Goal: Task Accomplishment & Management: Use online tool/utility

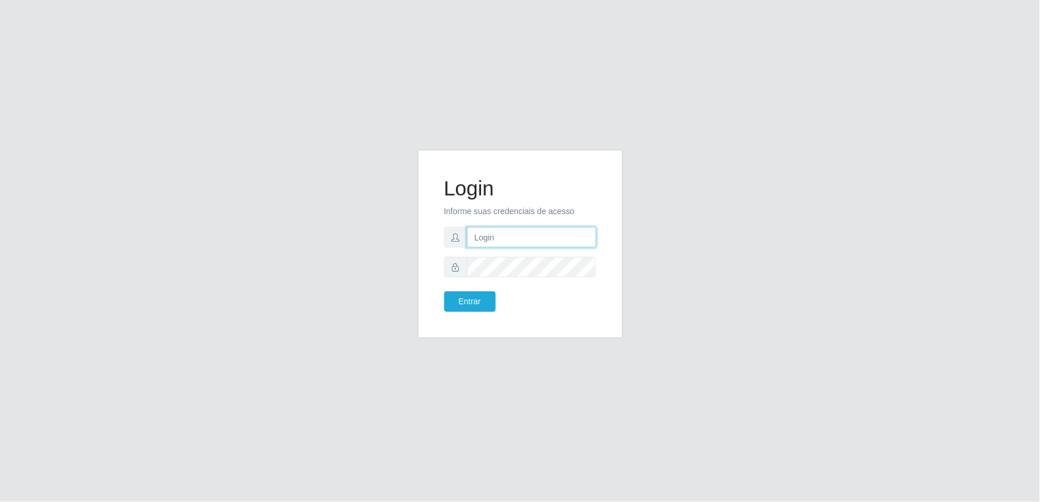
click at [511, 242] on input "text" at bounding box center [531, 237] width 129 height 20
type input "[EMAIL_ADDRESS][DOMAIN_NAME]"
click at [444, 292] on button "Entrar" at bounding box center [470, 302] width 52 height 20
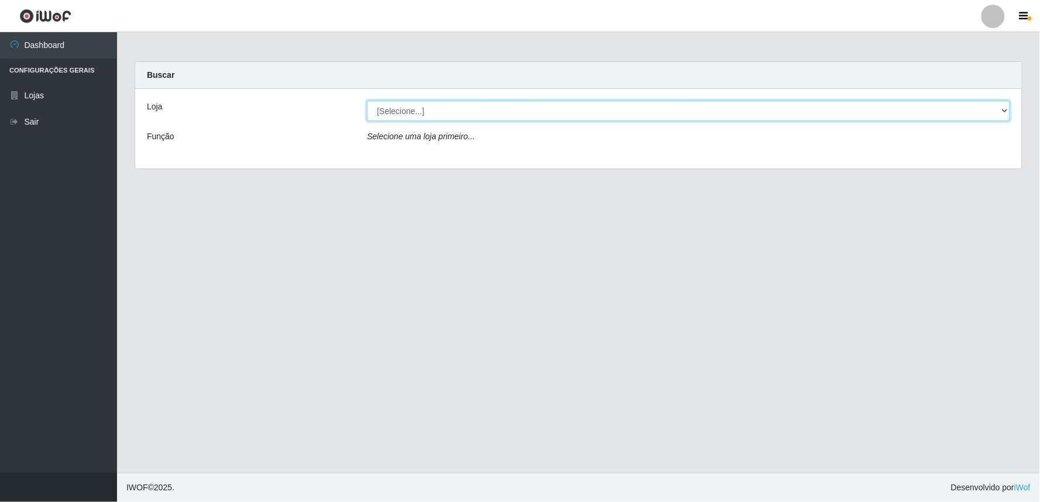
click at [1003, 113] on select "[Selecione...] Queiroz Atacadão - Ceará Mirim" at bounding box center [688, 111] width 643 height 20
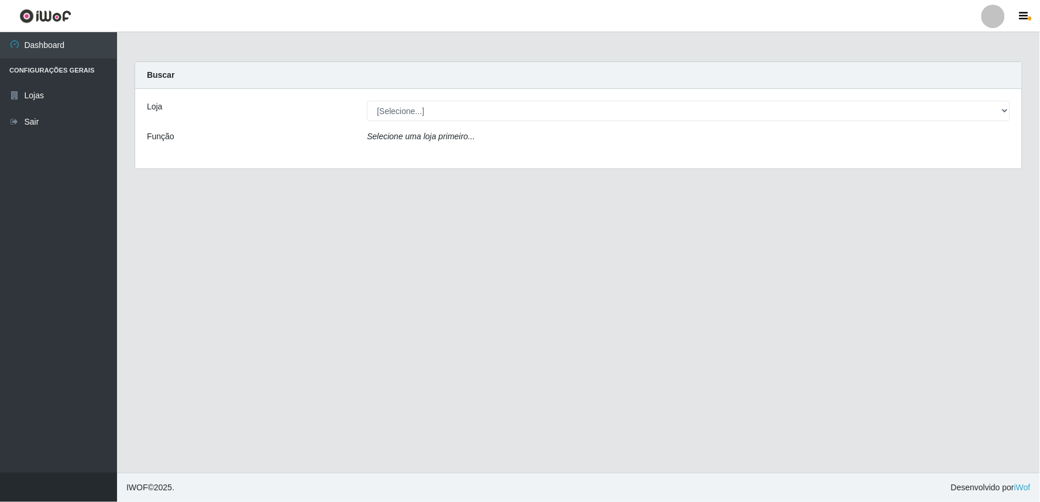
click at [711, 162] on div "Loja [Selecione...] [PERSON_NAME] - [GEOGRAPHIC_DATA] Mirim Função Selecione um…" at bounding box center [578, 129] width 887 height 80
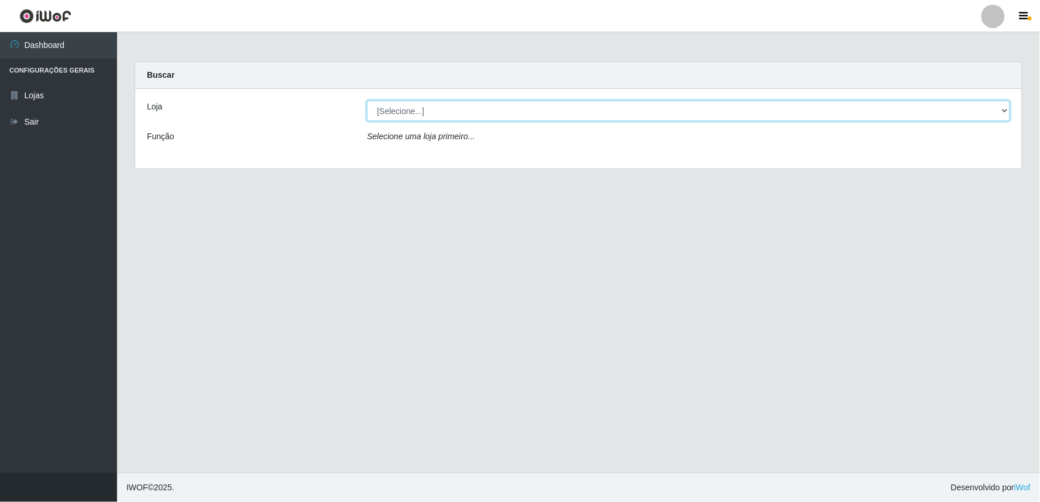
click at [1005, 112] on select "[Selecione...] Queiroz Atacadão - Ceará Mirim" at bounding box center [688, 111] width 643 height 20
select select "465"
click at [367, 101] on select "[Selecione...] Queiroz Atacadão - Ceará Mirim" at bounding box center [688, 111] width 643 height 20
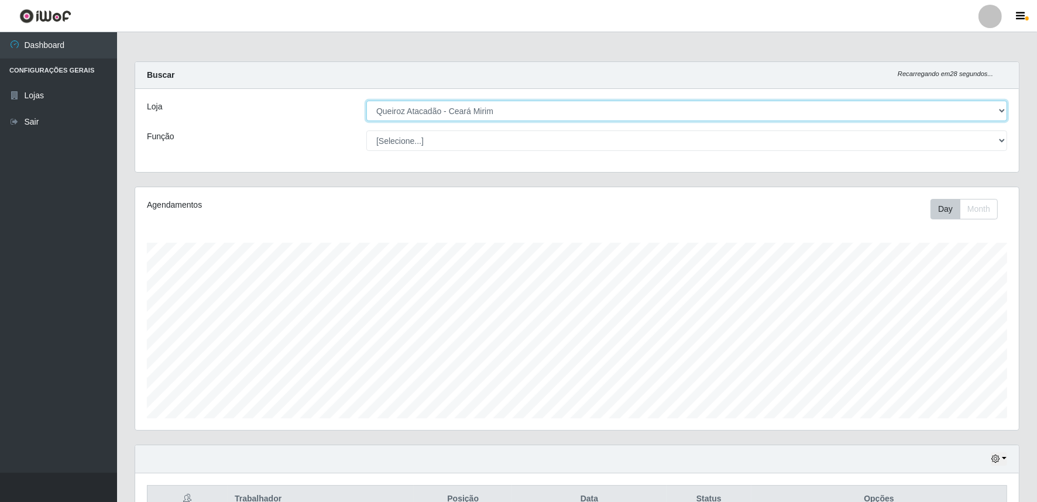
scroll to position [223, 0]
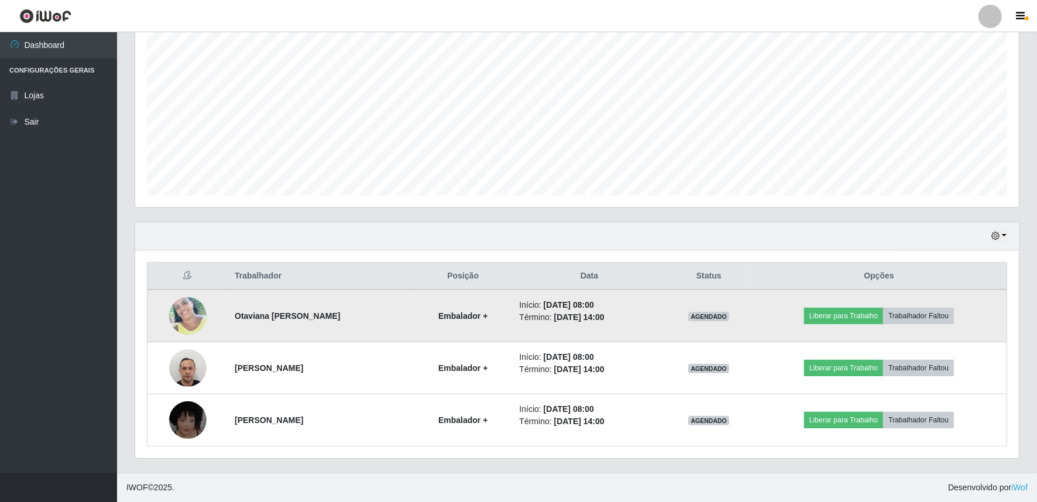
click at [191, 296] on td at bounding box center [188, 316] width 81 height 53
click at [194, 317] on img at bounding box center [187, 316] width 37 height 53
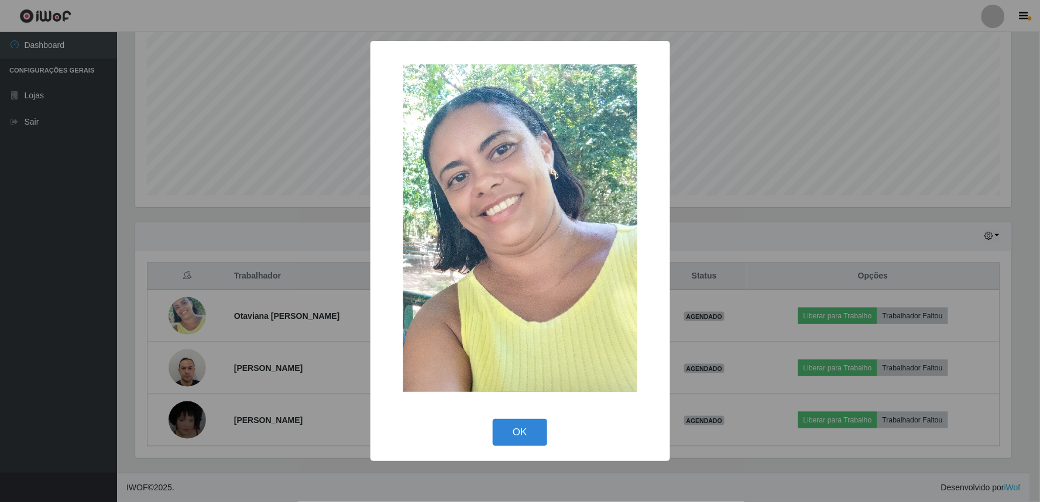
click at [518, 413] on div "× OK Cancel" at bounding box center [521, 251] width 300 height 420
drag, startPoint x: 518, startPoint y: 430, endPoint x: 543, endPoint y: 429, distance: 25.8
click at [519, 430] on button "OK" at bounding box center [520, 433] width 54 height 28
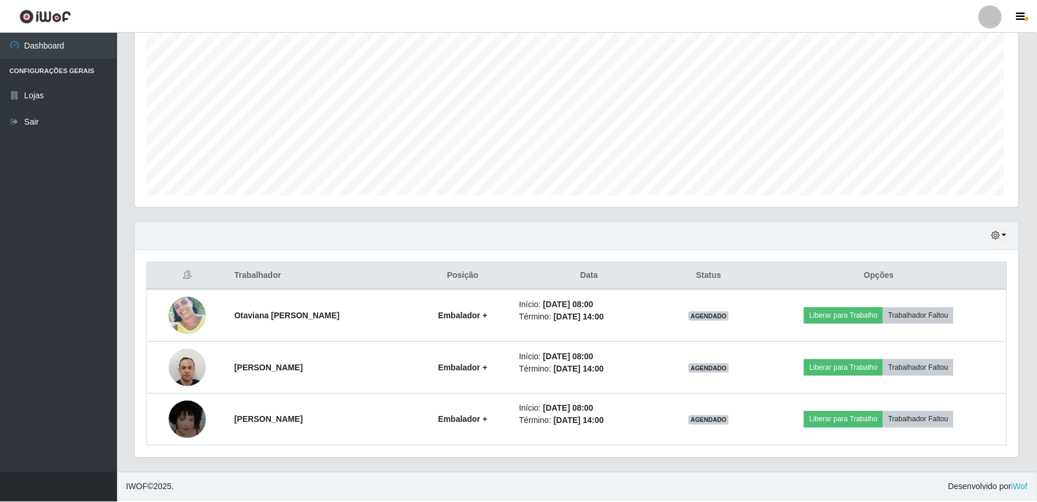
scroll to position [242, 884]
click at [998, 238] on icon "button" at bounding box center [996, 236] width 8 height 8
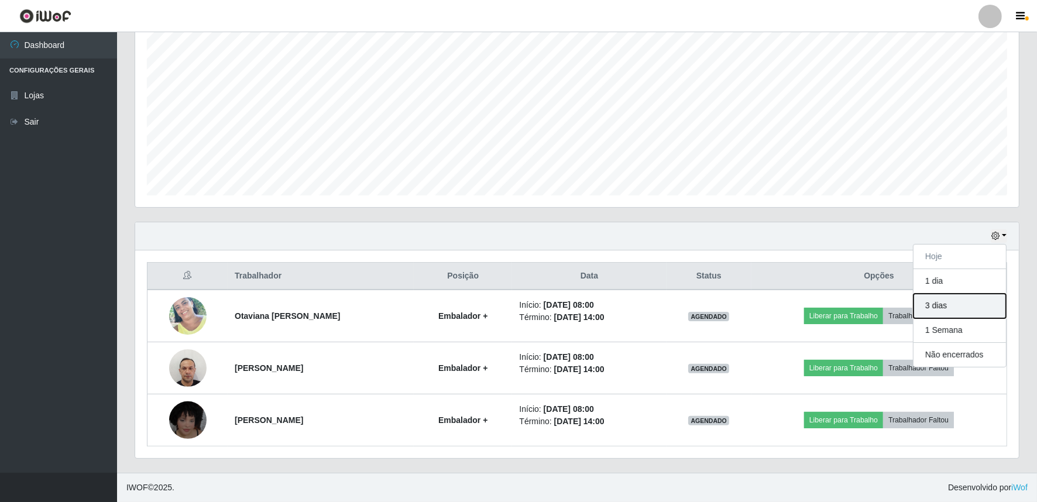
click at [958, 306] on button "3 dias" at bounding box center [960, 306] width 92 height 25
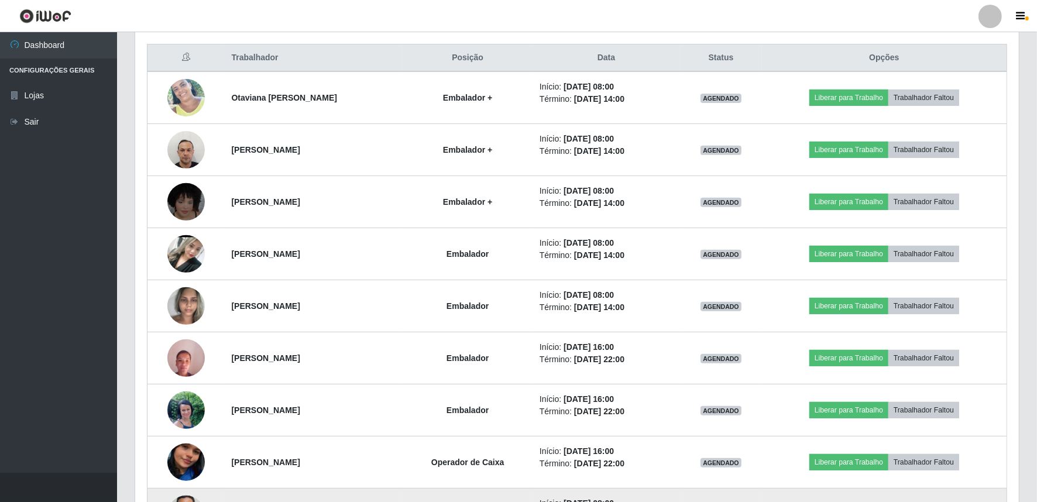
scroll to position [223, 0]
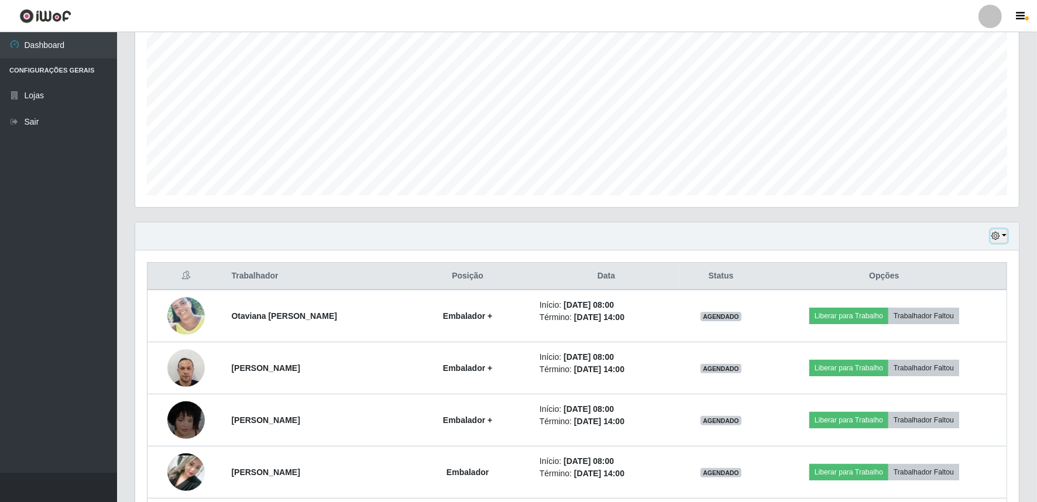
click at [1003, 238] on button "button" at bounding box center [999, 235] width 16 height 13
click at [960, 259] on button "Hoje" at bounding box center [960, 257] width 92 height 25
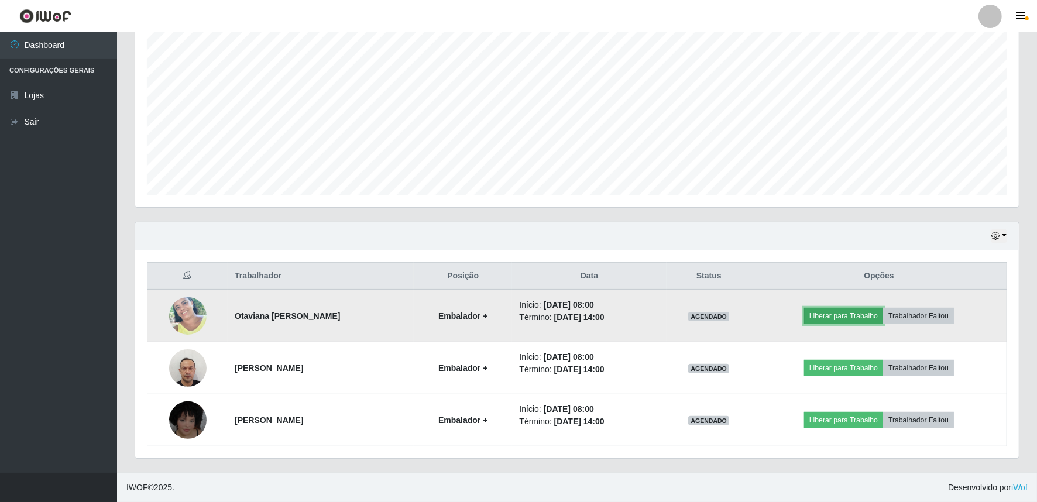
click at [867, 318] on button "Liberar para Trabalho" at bounding box center [843, 316] width 79 height 16
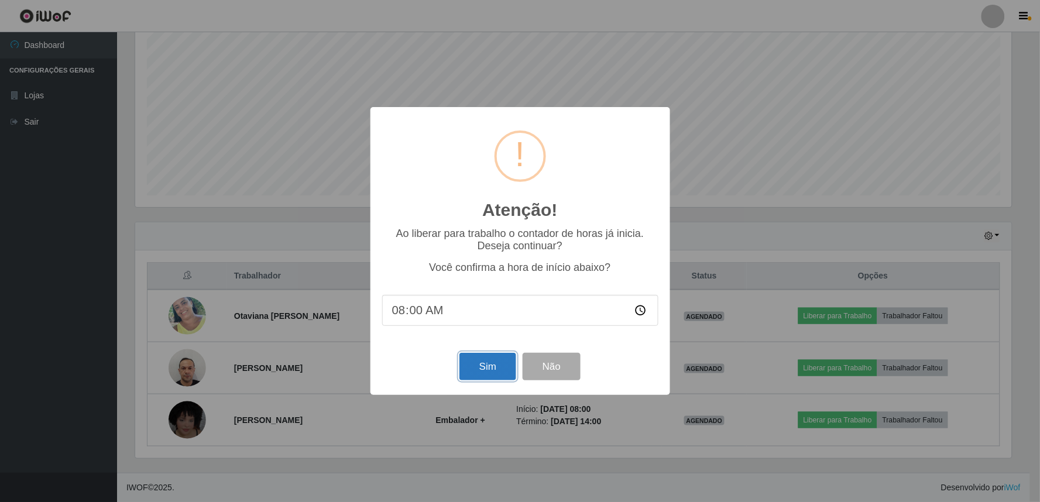
click at [493, 369] on button "Sim" at bounding box center [488, 367] width 57 height 28
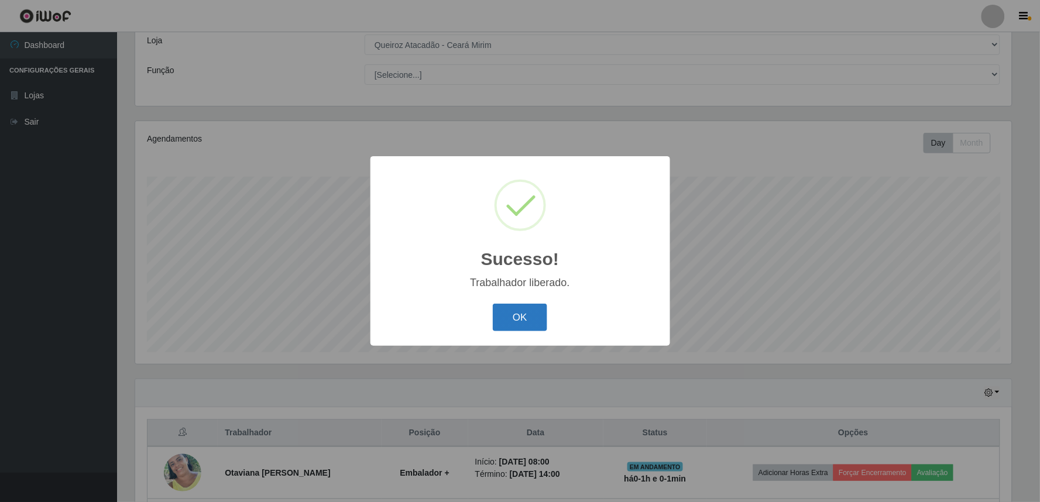
click at [524, 325] on button "OK" at bounding box center [520, 318] width 54 height 28
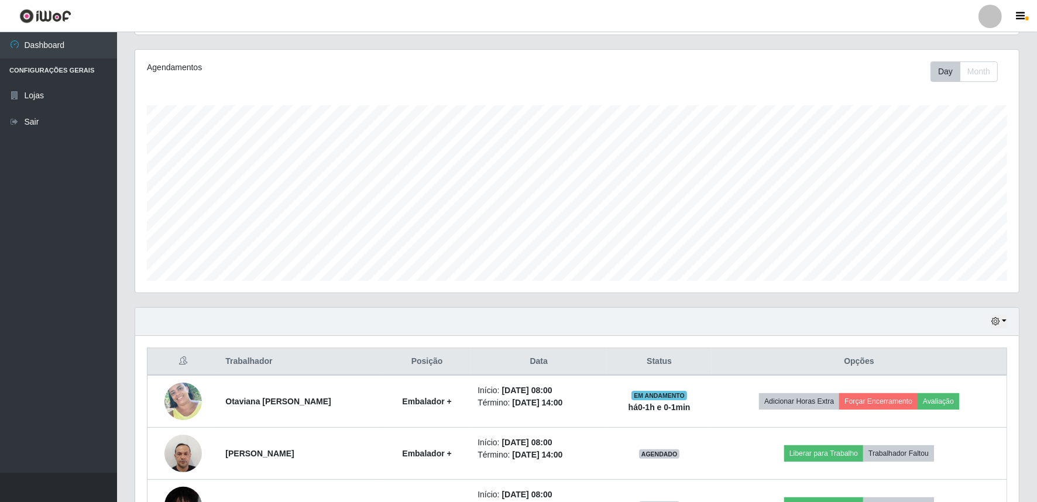
scroll to position [223, 0]
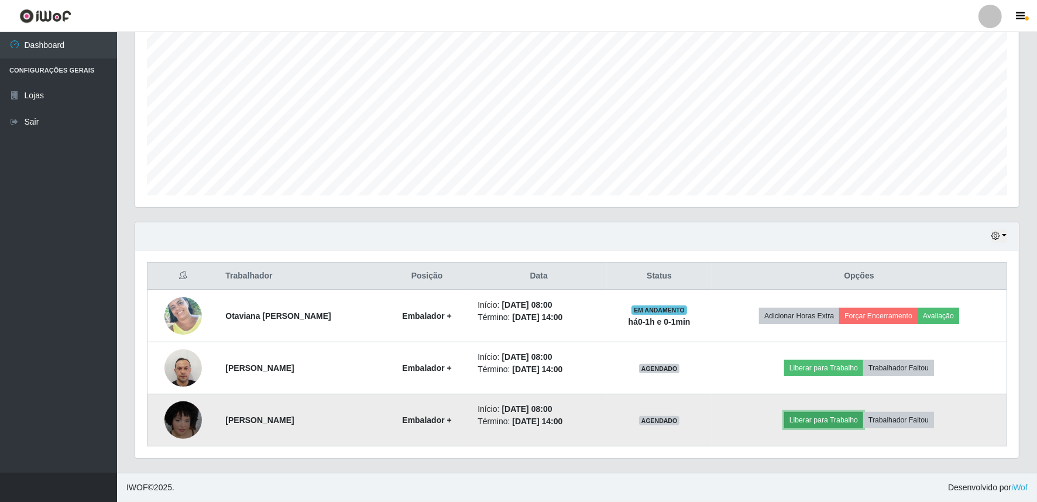
click at [829, 418] on button "Liberar para Trabalho" at bounding box center [823, 420] width 79 height 16
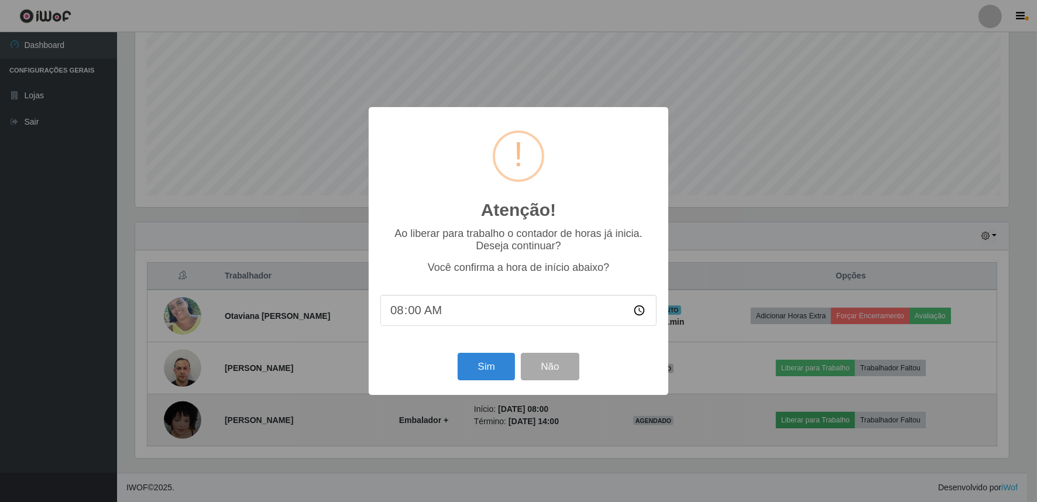
scroll to position [242, 876]
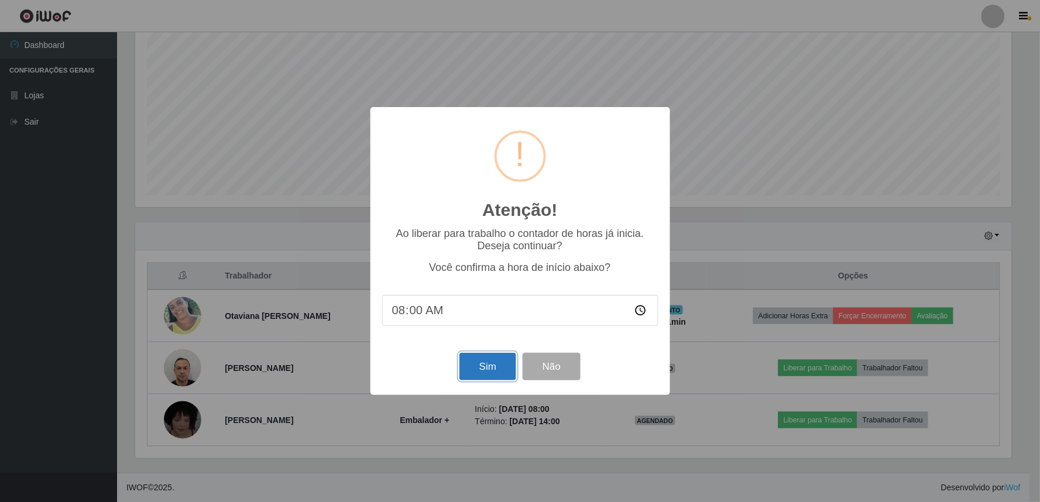
click at [502, 364] on button "Sim" at bounding box center [488, 367] width 57 height 28
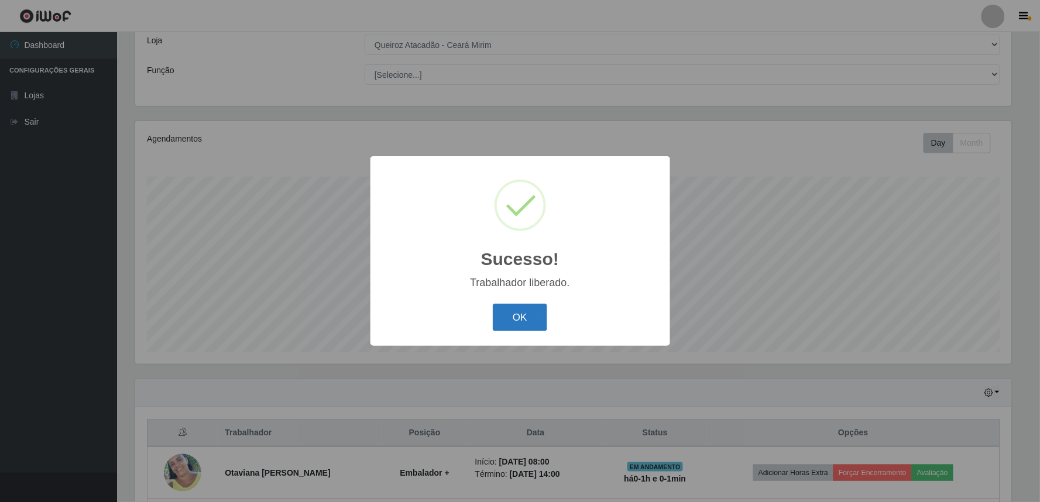
click at [532, 320] on button "OK" at bounding box center [520, 318] width 54 height 28
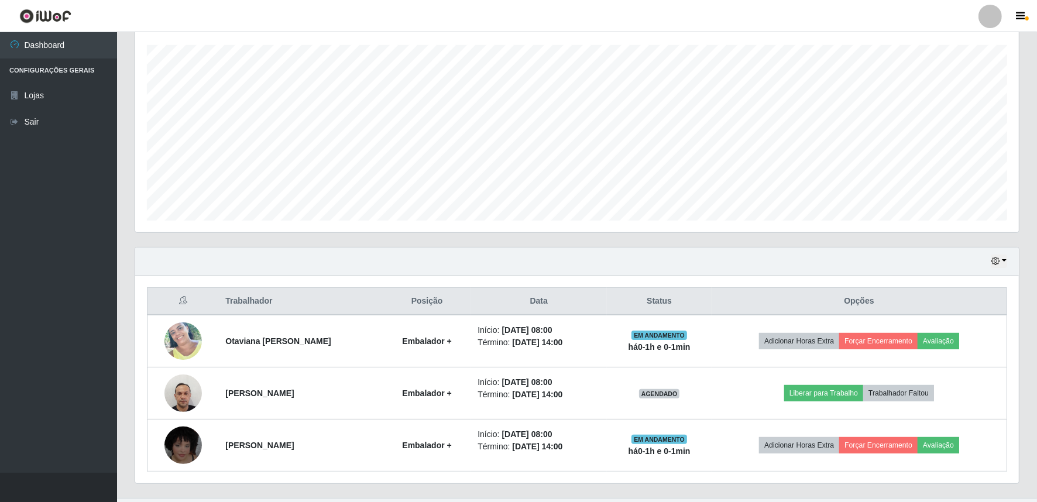
scroll to position [223, 0]
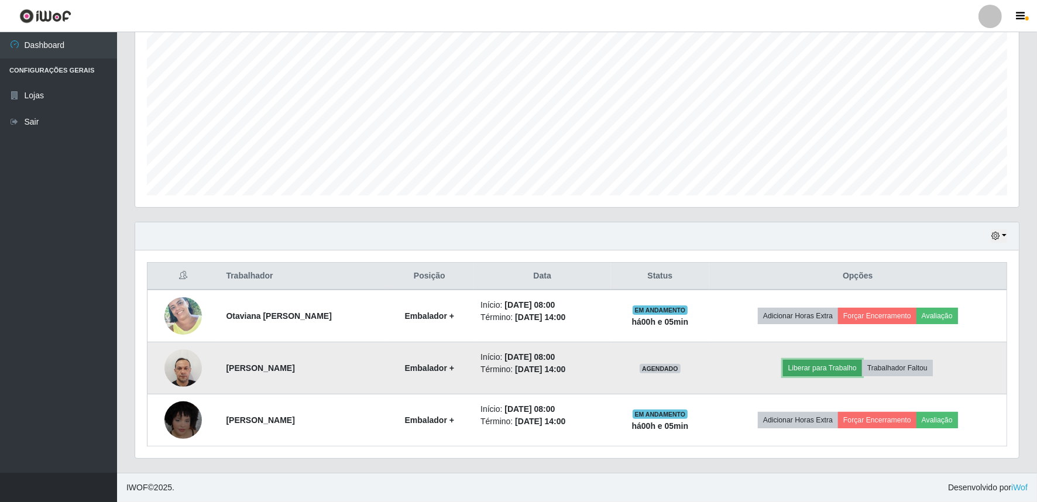
click at [845, 368] on button "Liberar para Trabalho" at bounding box center [822, 368] width 79 height 16
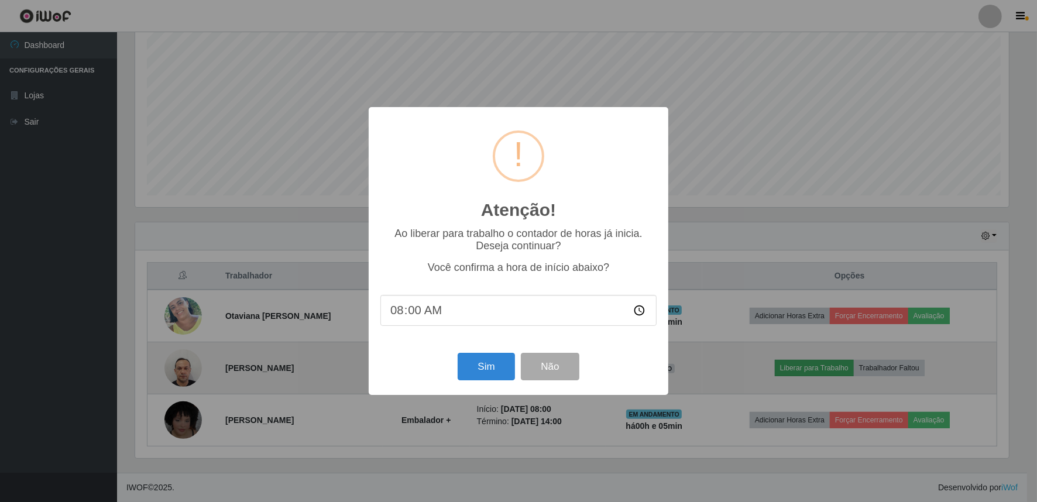
scroll to position [242, 876]
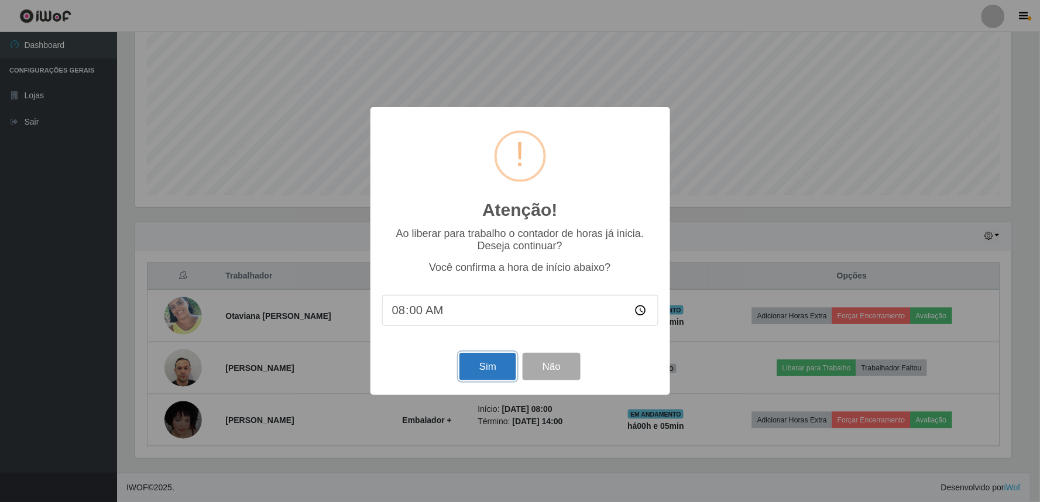
click at [492, 376] on button "Sim" at bounding box center [488, 367] width 57 height 28
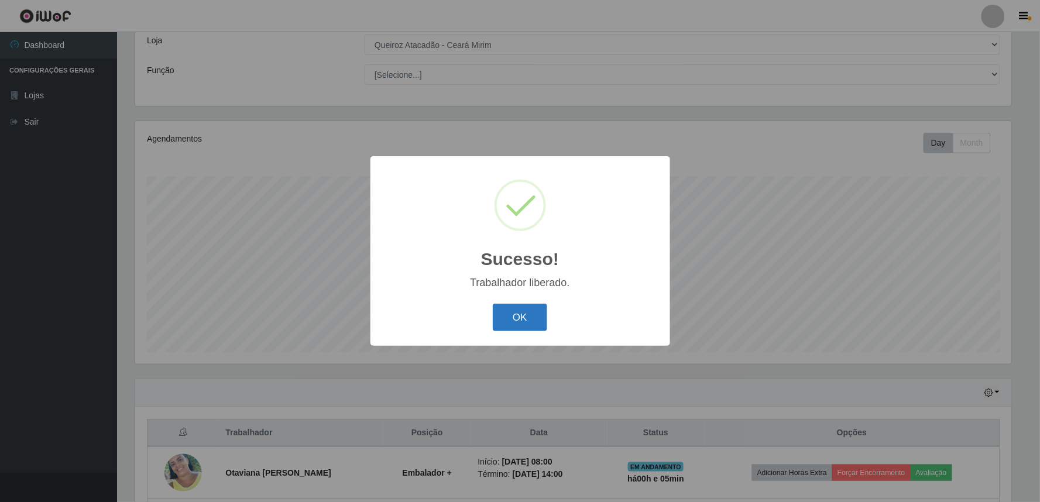
click at [505, 307] on button "OK" at bounding box center [520, 318] width 54 height 28
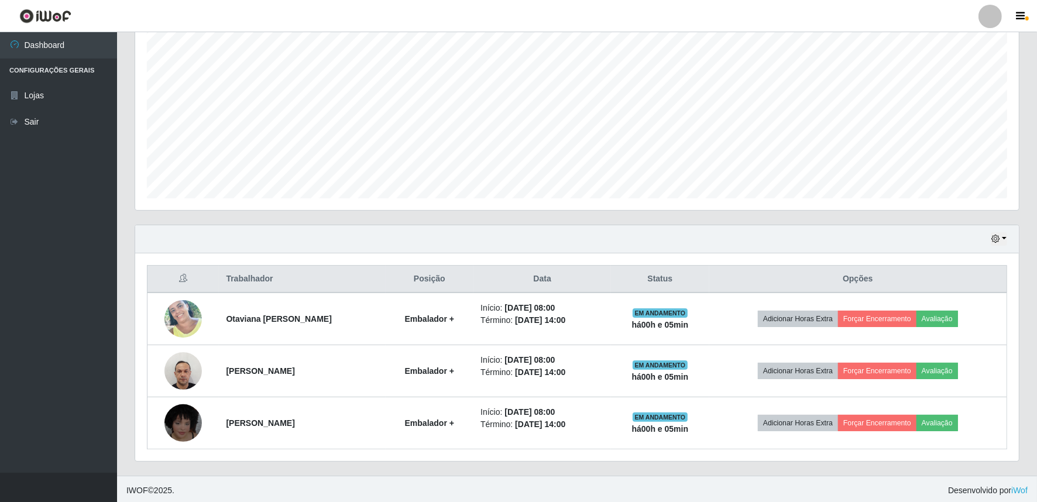
scroll to position [223, 0]
